Goal: Task Accomplishment & Management: Use online tool/utility

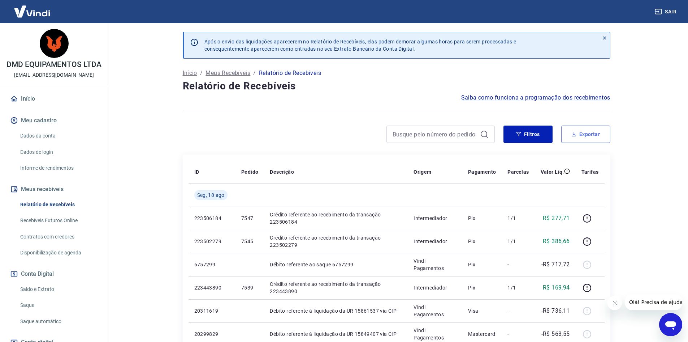
click at [587, 133] on button "Exportar" at bounding box center [586, 133] width 49 height 17
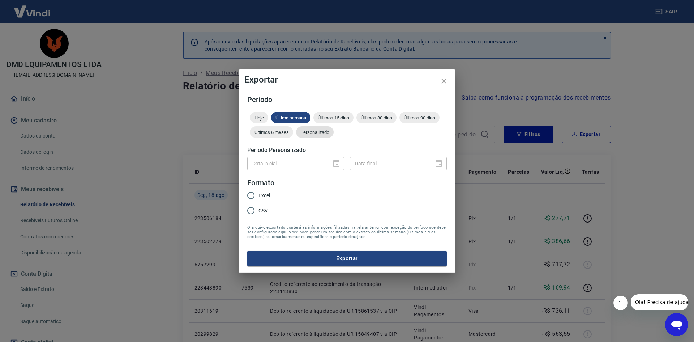
click at [313, 134] on span "Personalizado" at bounding box center [315, 131] width 38 height 5
click at [333, 162] on icon "Choose date" at bounding box center [336, 163] width 9 height 9
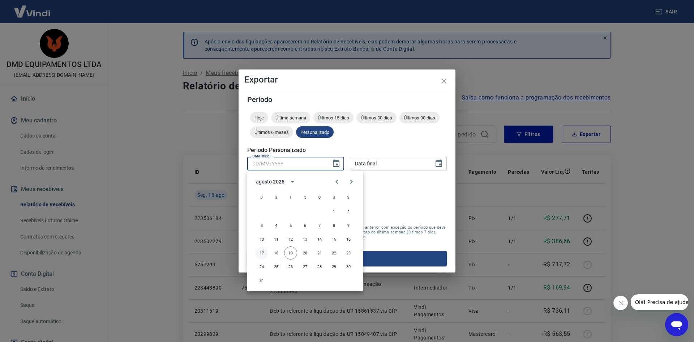
click at [262, 252] on button "17" at bounding box center [261, 252] width 13 height 13
type input "17/08/2025"
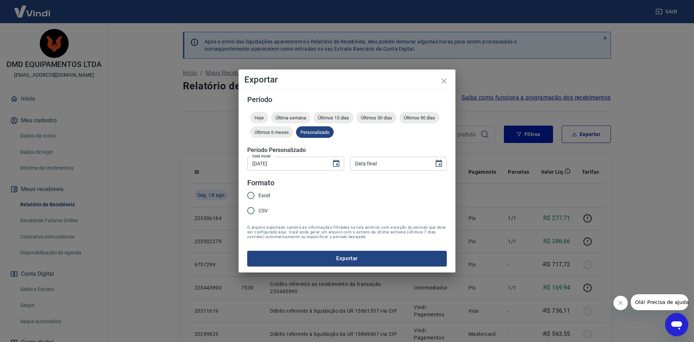
type input "DD/MM/YYYY"
click at [378, 160] on input "DD/MM/YYYY" at bounding box center [389, 162] width 79 height 13
click at [436, 162] on icon "Choose date" at bounding box center [438, 162] width 7 height 7
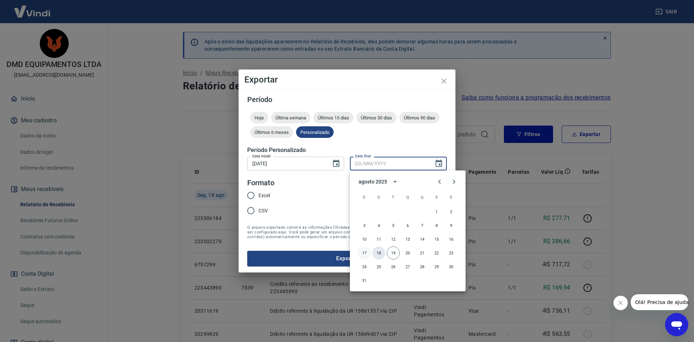
click at [379, 252] on button "18" at bounding box center [378, 252] width 13 height 13
type input "18/08/2025"
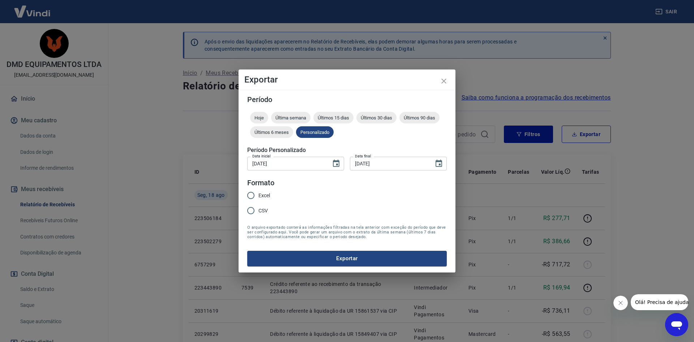
click at [250, 195] on input "Excel" at bounding box center [250, 195] width 15 height 15
radio input "true"
click at [347, 256] on button "Exportar" at bounding box center [346, 257] width 199 height 15
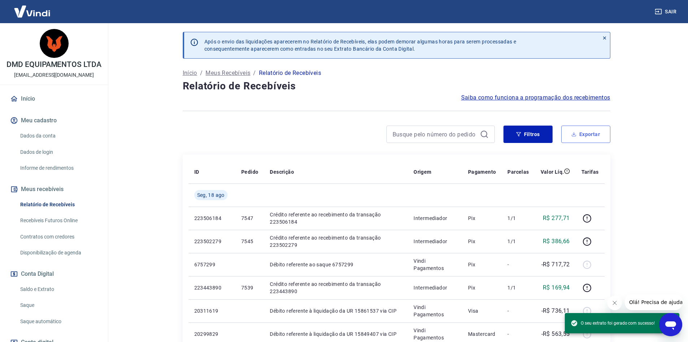
click at [586, 130] on button "Exportar" at bounding box center [586, 133] width 49 height 17
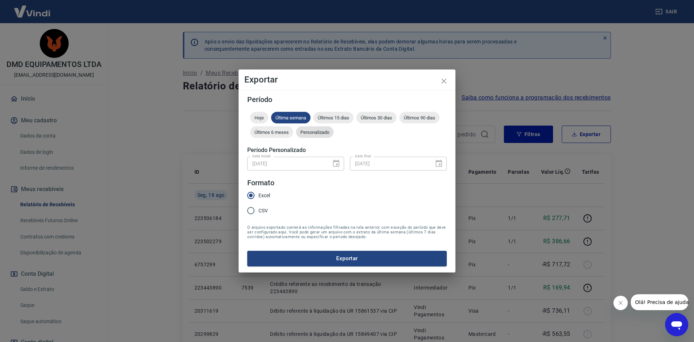
click at [318, 130] on span "Personalizado" at bounding box center [315, 131] width 38 height 5
click at [337, 162] on icon "Choose date, selected date is 17 de ago de 2025" at bounding box center [336, 163] width 9 height 9
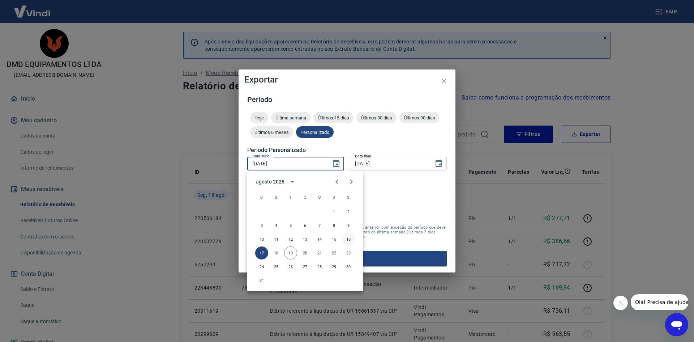
click at [347, 240] on button "16" at bounding box center [348, 238] width 13 height 13
type input "16/08/2025"
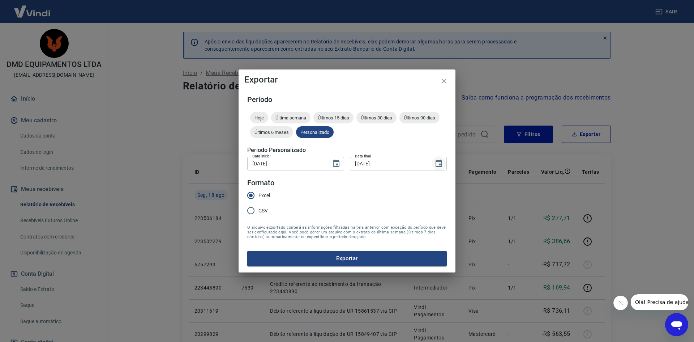
click at [440, 161] on icon "Choose date, selected date is 18 de ago de 2025" at bounding box center [438, 162] width 7 height 7
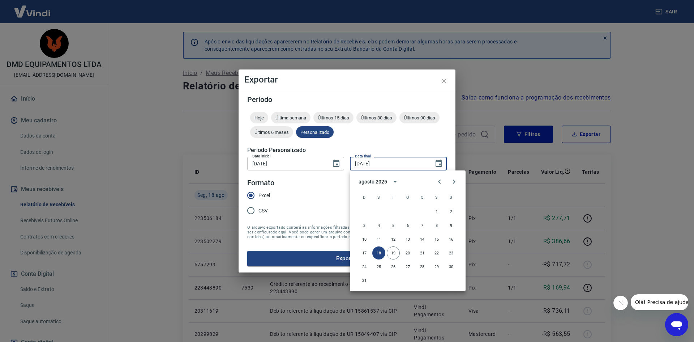
click at [313, 206] on form "Período Hoje Última semana Últimos 15 dias Últimos 30 dias Últimos 90 dias Últi…" at bounding box center [346, 181] width 199 height 170
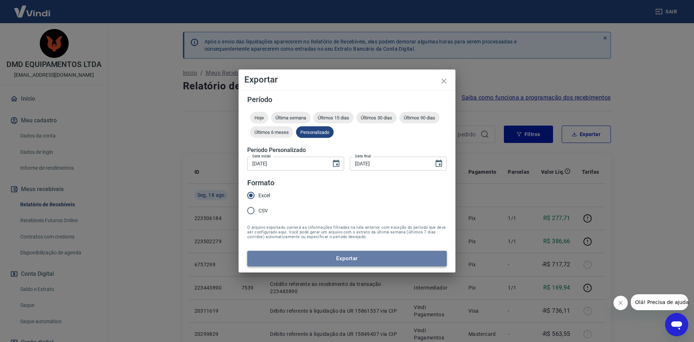
click at [349, 259] on button "Exportar" at bounding box center [346, 257] width 199 height 15
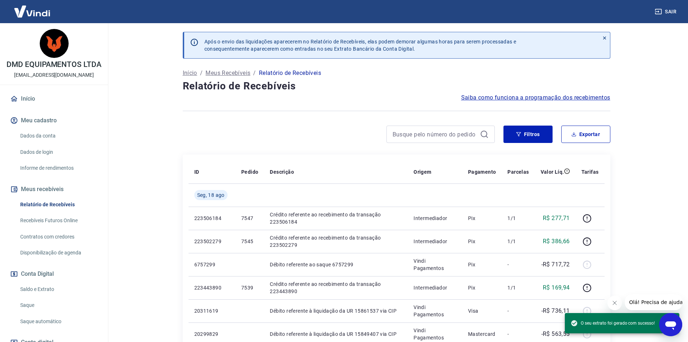
click at [668, 10] on button "Sair" at bounding box center [667, 11] width 26 height 13
